Goal: Task Accomplishment & Management: Complete application form

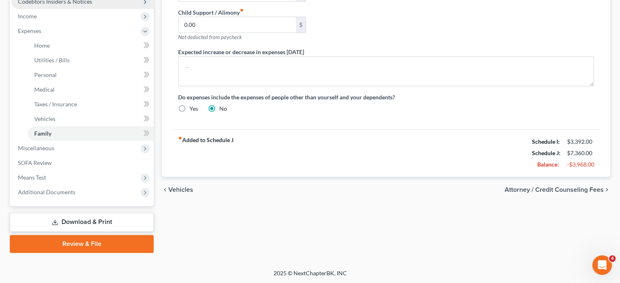
scroll to position [170, 0]
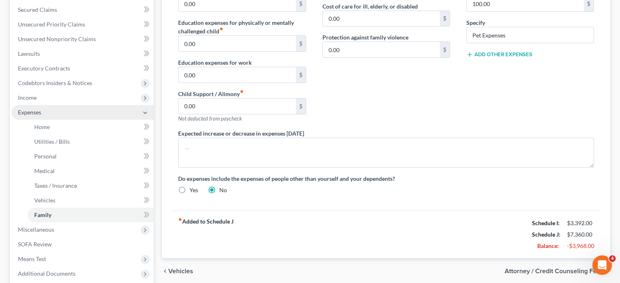
drag, startPoint x: 55, startPoint y: 100, endPoint x: 56, endPoint y: 106, distance: 5.7
click at [55, 100] on span "Income" at bounding box center [82, 97] width 142 height 15
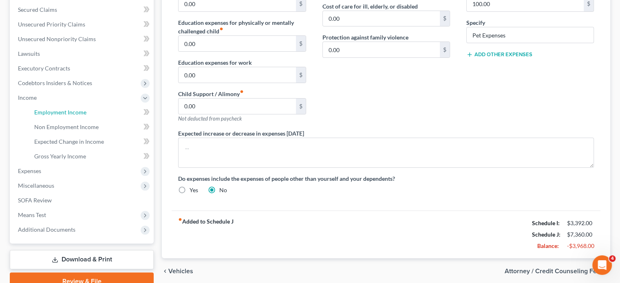
click at [55, 109] on span "Employment Income" at bounding box center [60, 112] width 52 height 7
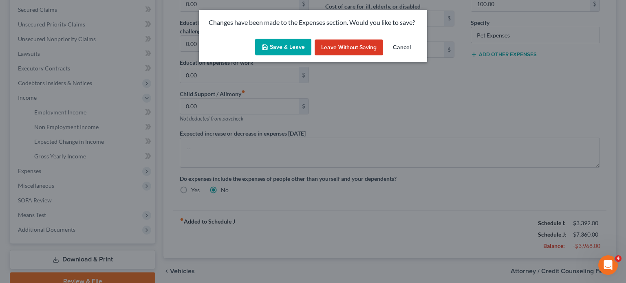
click at [297, 48] on button "Save & Leave" at bounding box center [283, 47] width 56 height 17
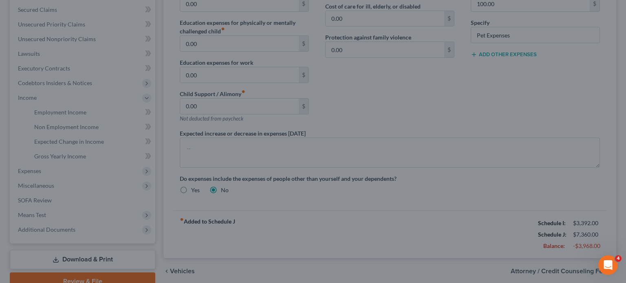
type input "100.00"
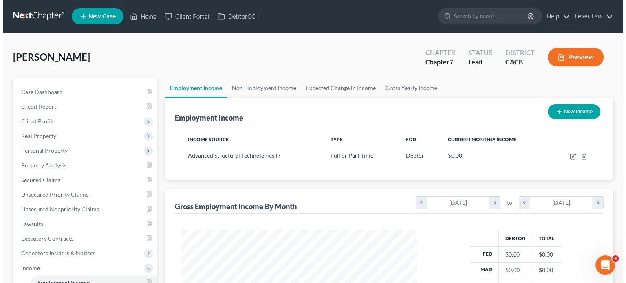
scroll to position [145, 251]
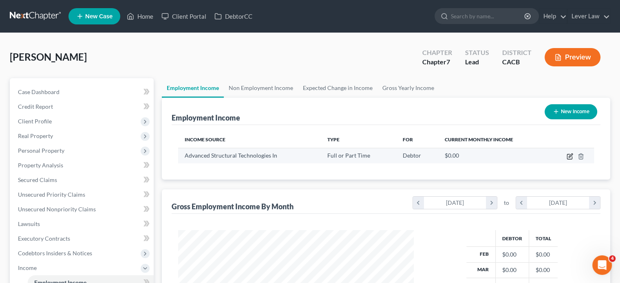
click at [571, 157] on icon "button" at bounding box center [569, 156] width 7 height 7
select select "0"
select select "4"
select select "1"
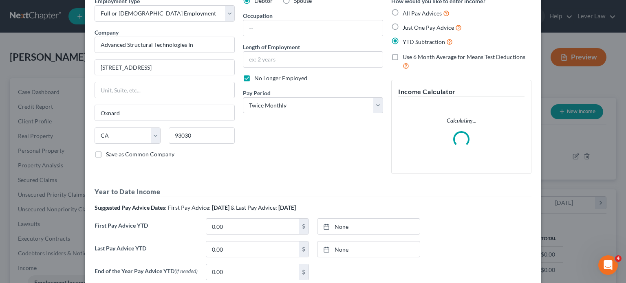
scroll to position [82, 0]
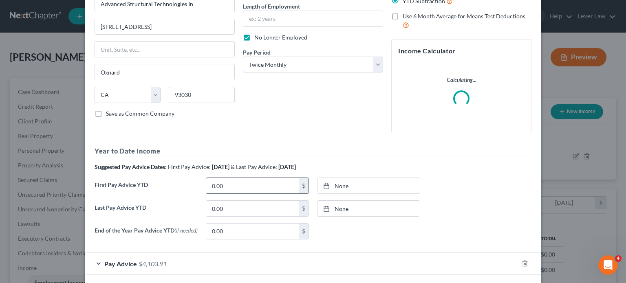
click at [279, 187] on div "Employment Type * Select Full or [DEMOGRAPHIC_DATA] Employment Self Employment …" at bounding box center [312, 101] width 445 height 290
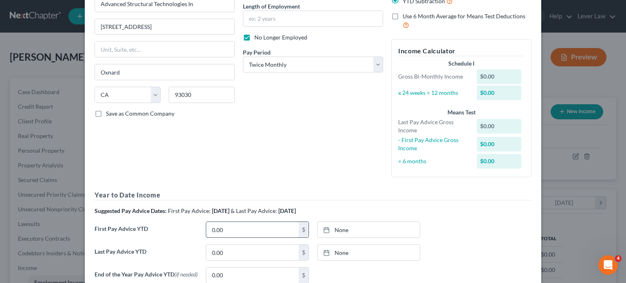
click at [255, 230] on input "0.00" at bounding box center [252, 229] width 93 height 15
type input "23,076.96"
click at [338, 225] on link "None" at bounding box center [368, 229] width 102 height 15
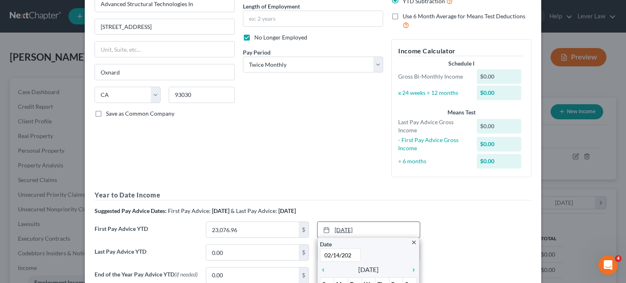
type input "[DATE]"
click at [352, 212] on div "Suggested Pay Advice Dates: First Pay Advice: [DATE] & Last Pay Advice: [DATE]" at bounding box center [313, 211] width 437 height 8
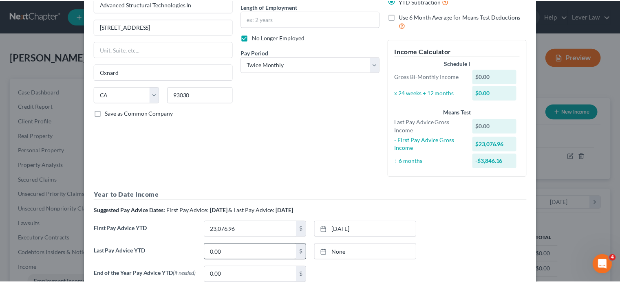
scroll to position [163, 0]
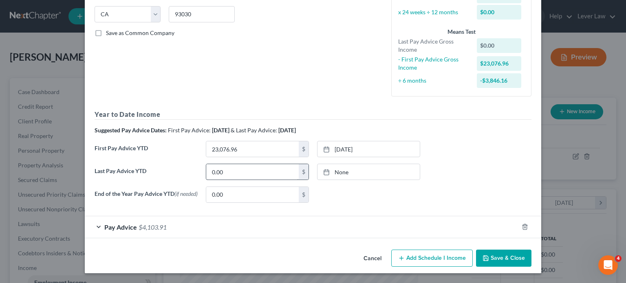
click at [259, 164] on div "0.00 $" at bounding box center [257, 172] width 103 height 16
type input "51,923.16"
click at [368, 165] on link "None" at bounding box center [368, 171] width 102 height 15
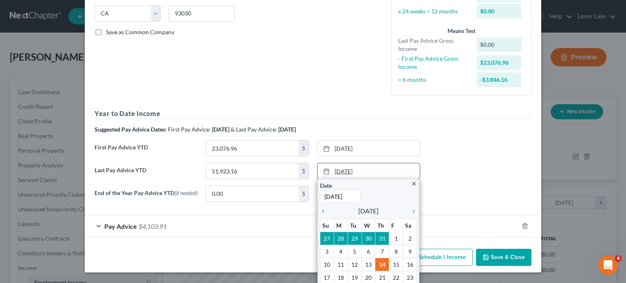
type input "."
type input "[DATE]"
click at [450, 166] on div "Last Pay Advice YTD 51,923.16 $ [DATE] close Date [DATE] Time 12:00 AM chevron_…" at bounding box center [312, 174] width 445 height 23
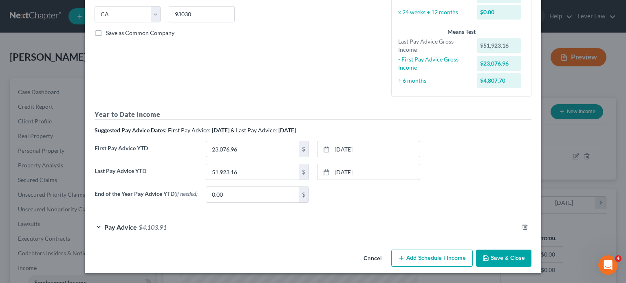
drag, startPoint x: 488, startPoint y: 257, endPoint x: 502, endPoint y: 249, distance: 15.9
click at [504, 254] on button "Save & Close" at bounding box center [503, 258] width 55 height 17
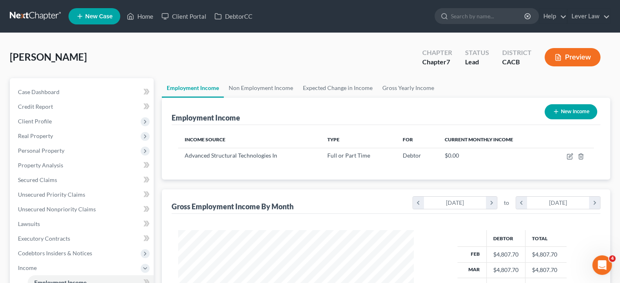
scroll to position [122, 0]
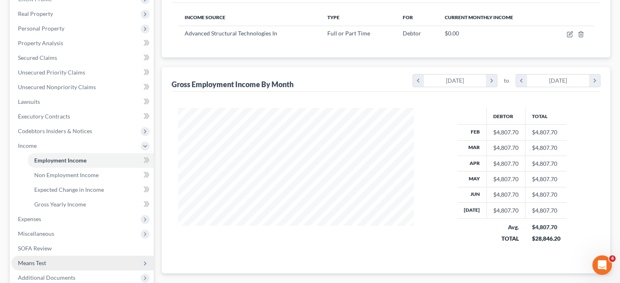
click at [34, 259] on span "Means Test" at bounding box center [82, 263] width 142 height 15
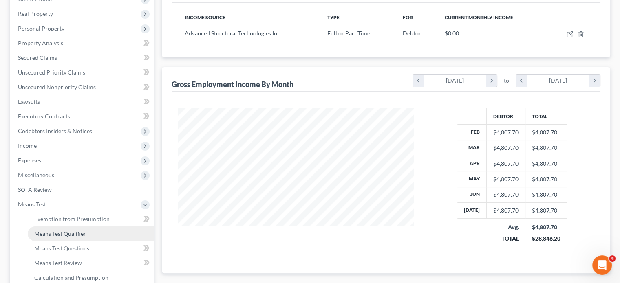
click at [54, 229] on link "Means Test Qualifier" at bounding box center [91, 234] width 126 height 15
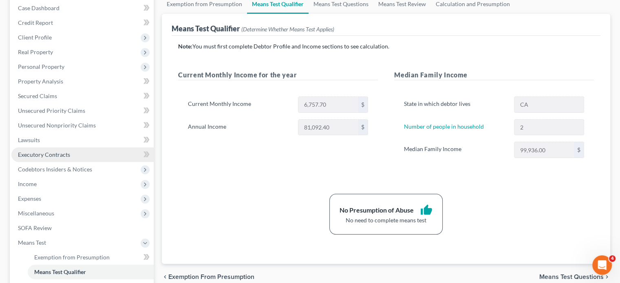
scroll to position [204, 0]
